Goal: Find specific page/section: Find specific page/section

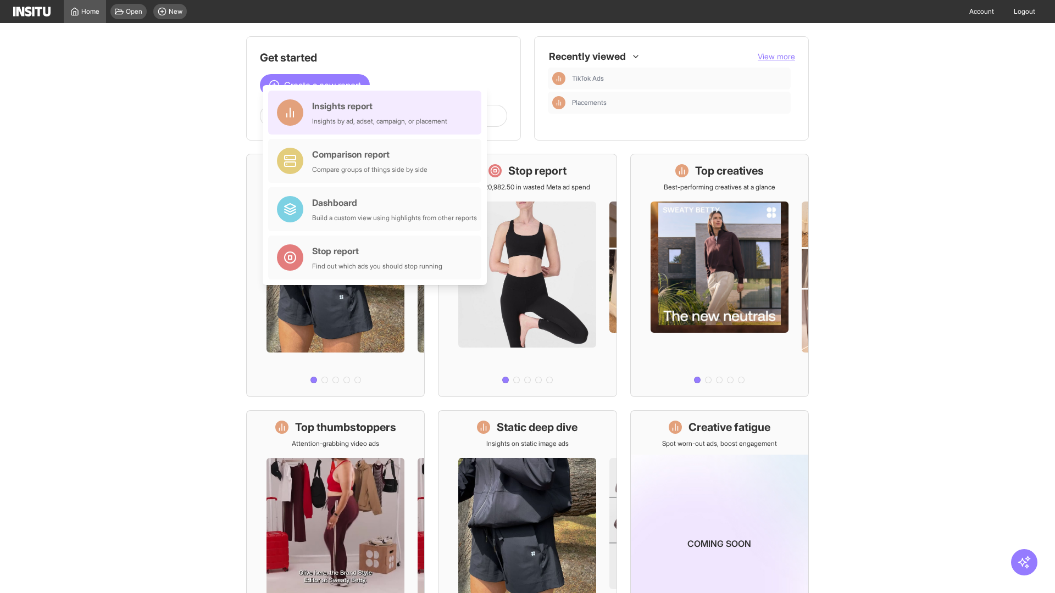
click at [378, 113] on div "Insights report Insights by ad, adset, campaign, or placement" at bounding box center [379, 112] width 135 height 26
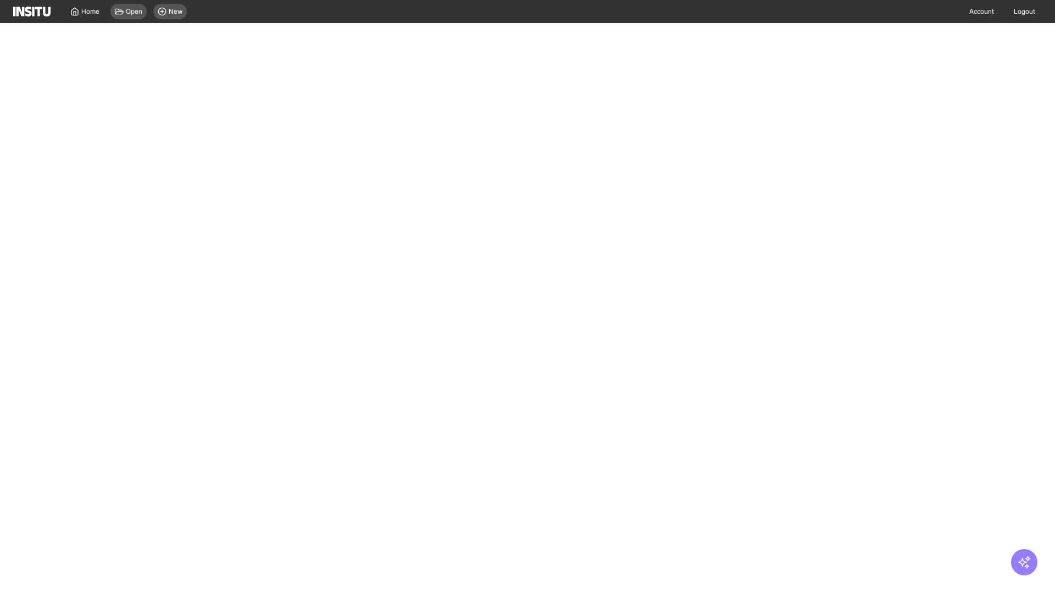
select select "**"
